Goal: Use online tool/utility: Utilize a website feature to perform a specific function

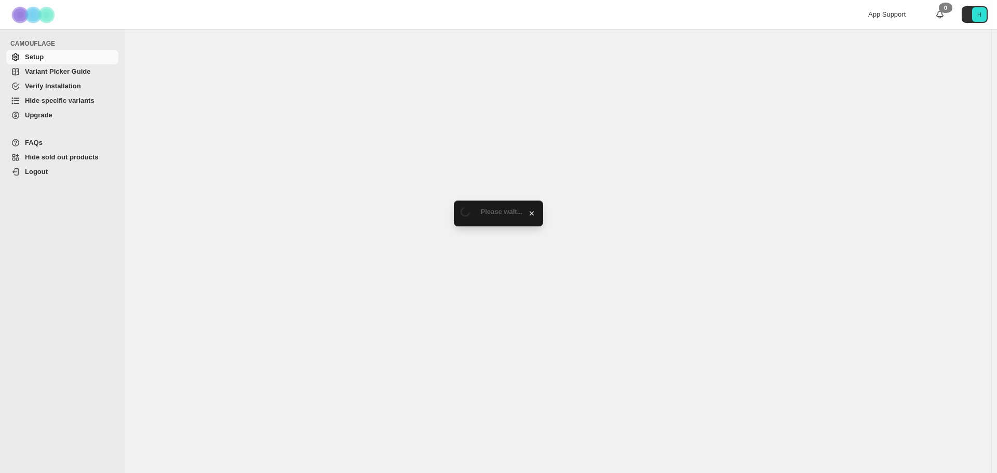
select select "**********"
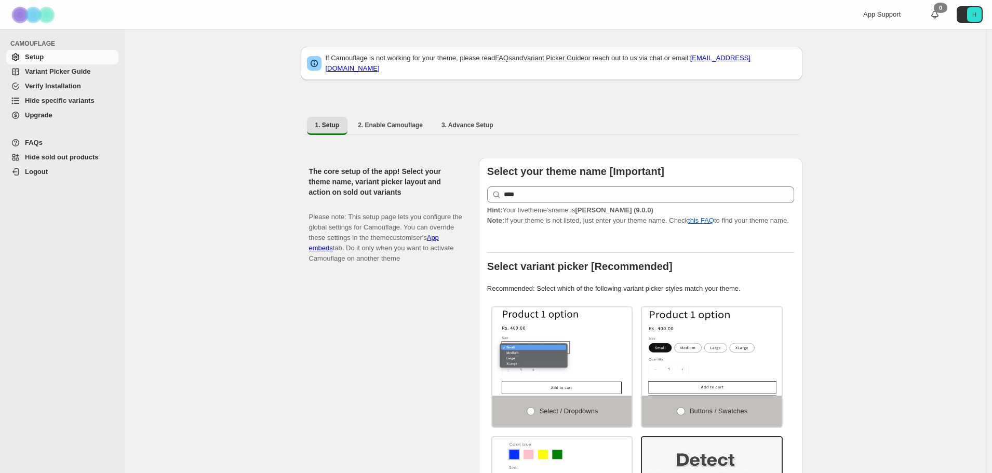
click at [53, 103] on span "Hide specific variants" at bounding box center [60, 101] width 70 height 8
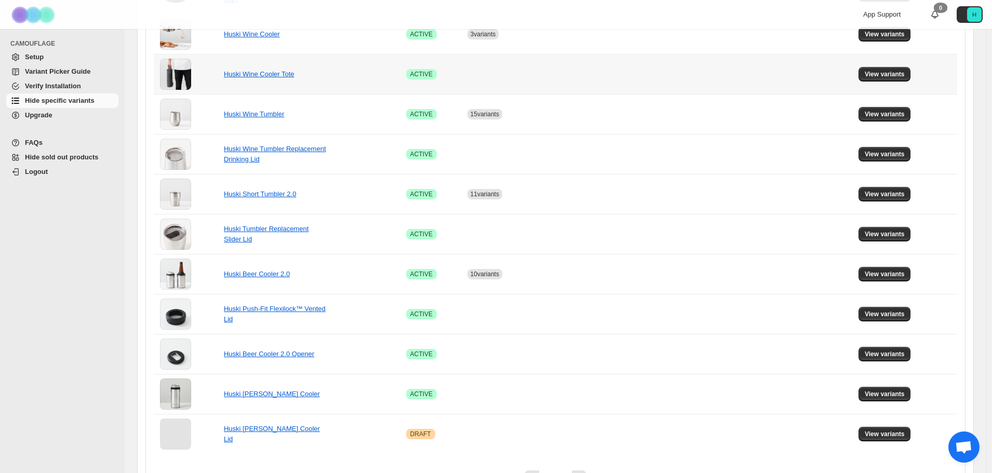
scroll to position [571, 0]
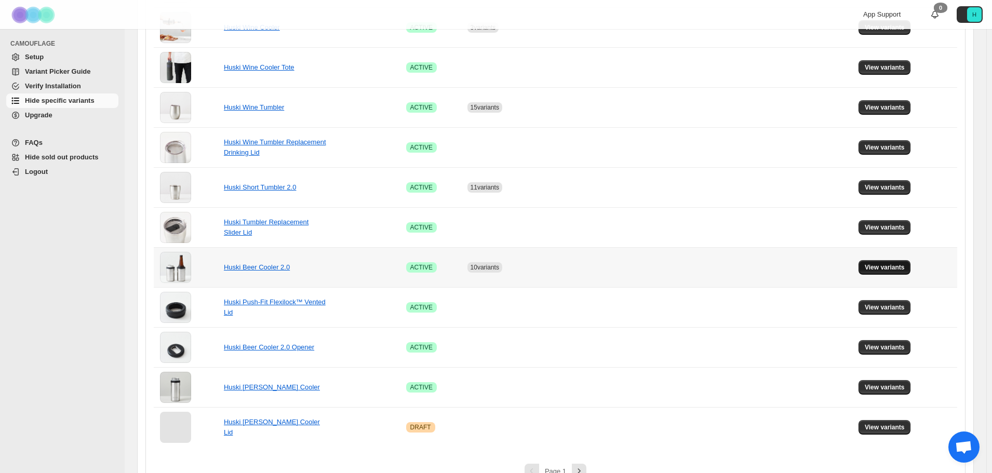
click at [872, 264] on span "View variants" at bounding box center [885, 267] width 40 height 8
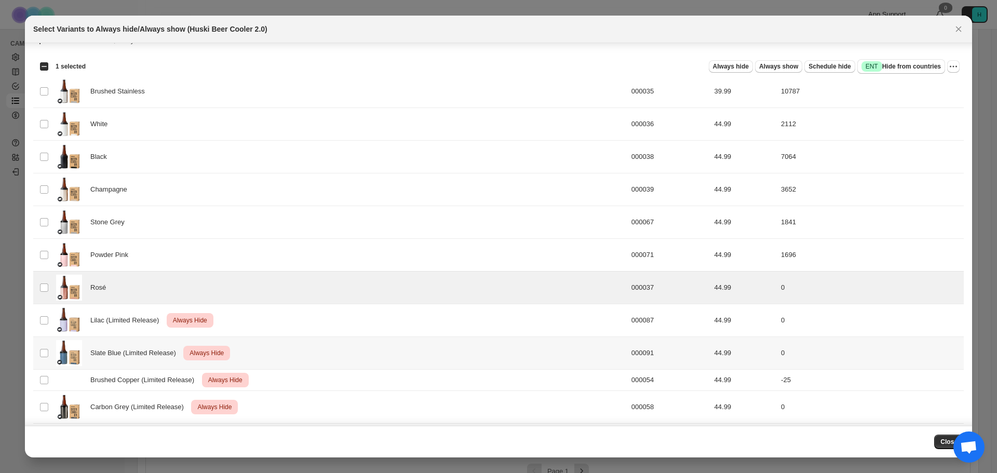
scroll to position [0, 0]
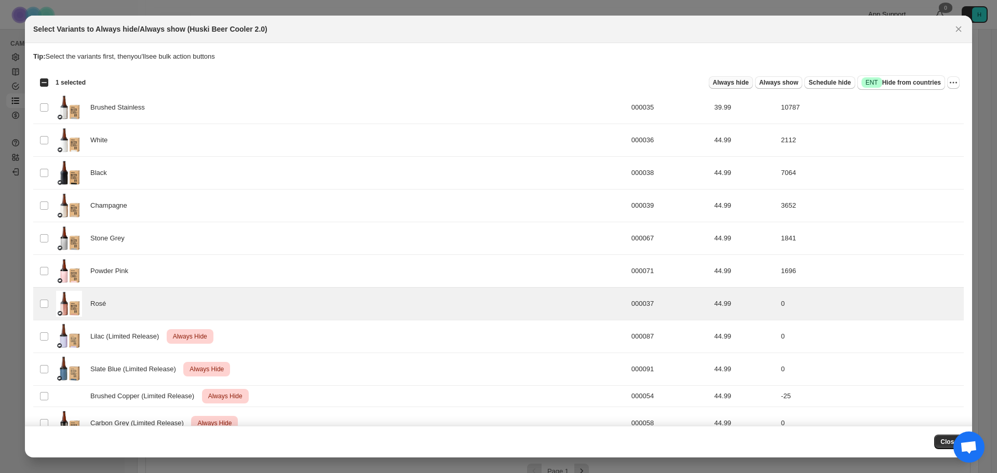
click at [749, 86] on span "Always hide" at bounding box center [731, 82] width 36 height 8
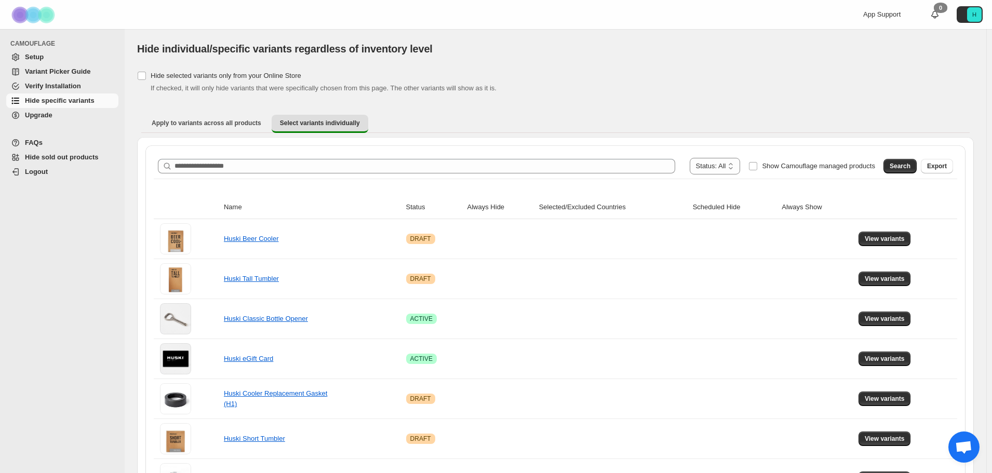
click at [579, 60] on div "[object Object]. This page is ready Hide individual/specific variants regardles…" at bounding box center [555, 48] width 837 height 39
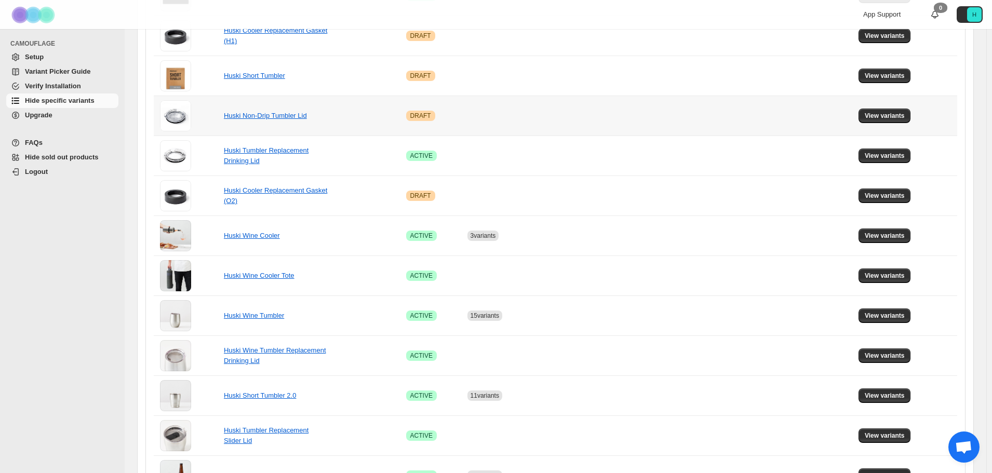
scroll to position [364, 0]
click at [893, 234] on span "View variants" at bounding box center [885, 235] width 40 height 8
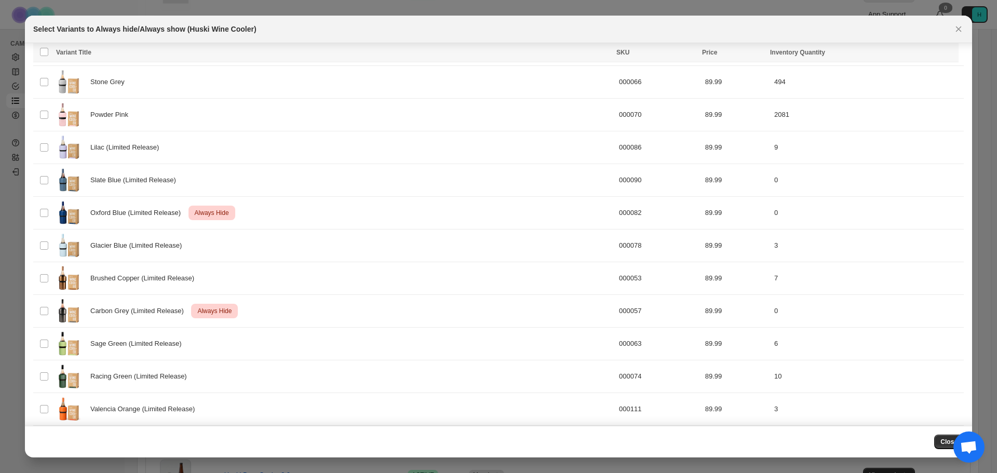
scroll to position [208, 0]
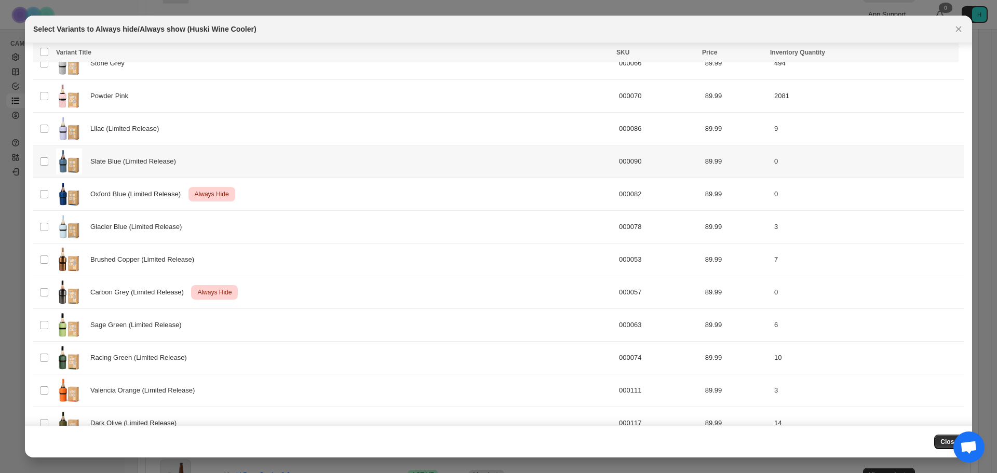
click at [47, 167] on td "Select product variant" at bounding box center [43, 161] width 20 height 33
click at [744, 56] on span "Always hide" at bounding box center [726, 53] width 36 height 8
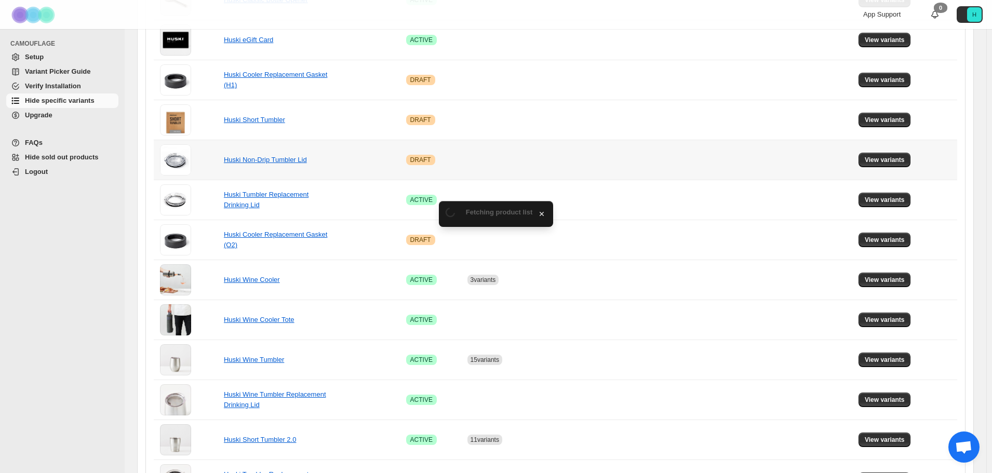
scroll to position [364, 0]
